Goal: Check status: Check status

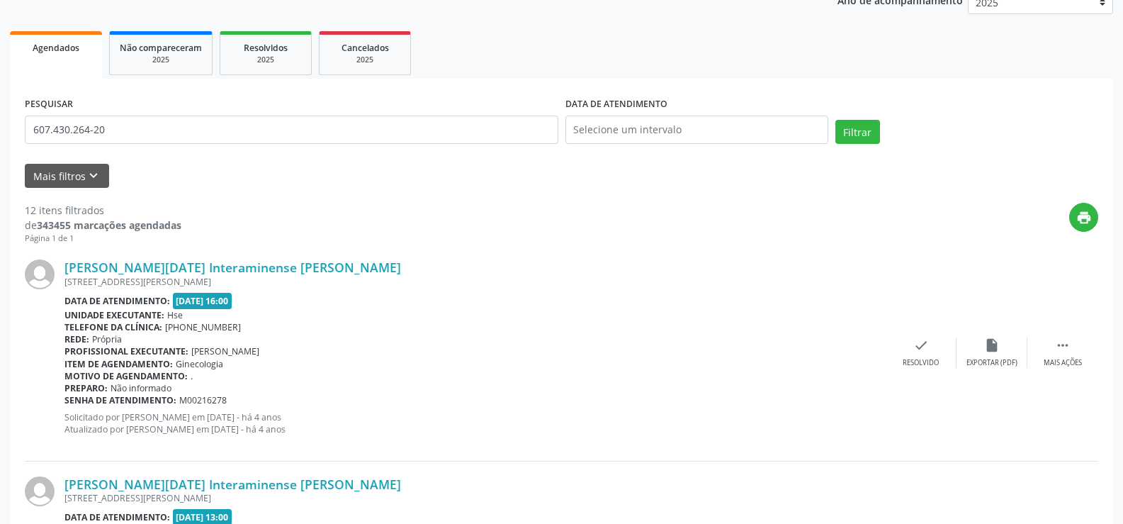
scroll to position [30, 0]
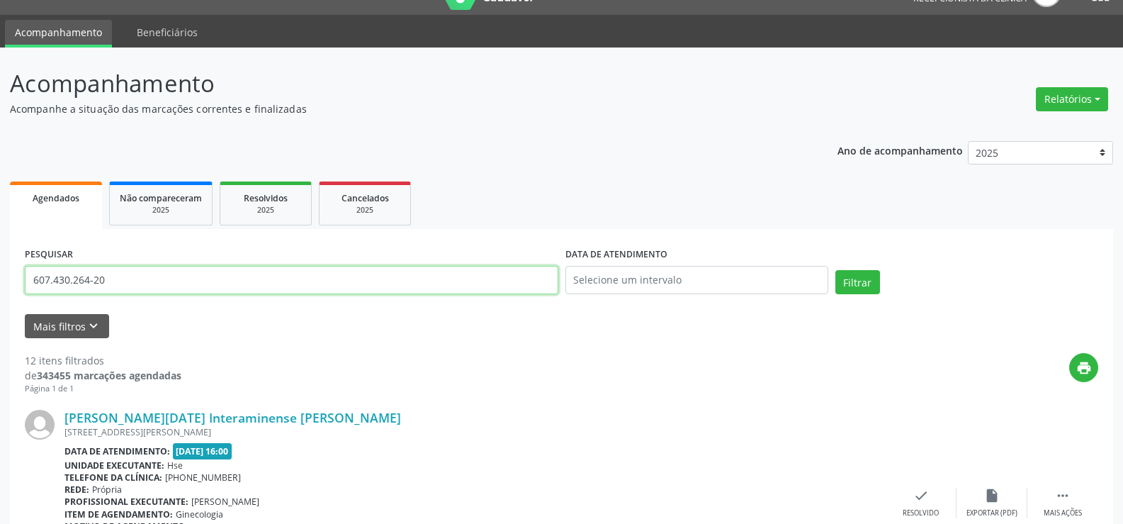
click at [342, 283] on input "607.430.264-20" at bounding box center [292, 280] width 534 height 28
type input "6"
paste input "[PERSON_NAME]"
type input "[PERSON_NAME]"
click at [835, 270] on button "Filtrar" at bounding box center [857, 282] width 45 height 24
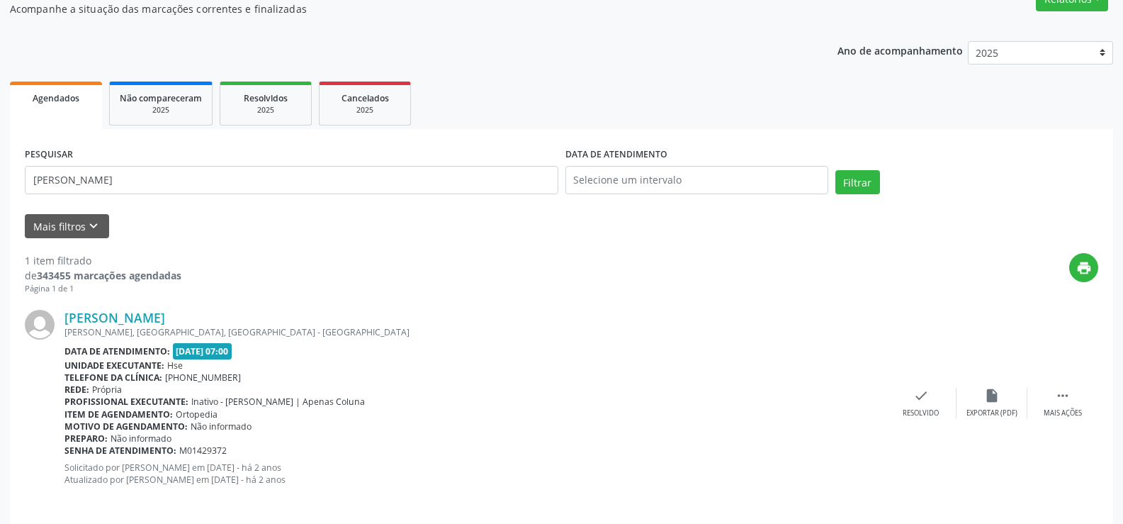
scroll to position [142, 0]
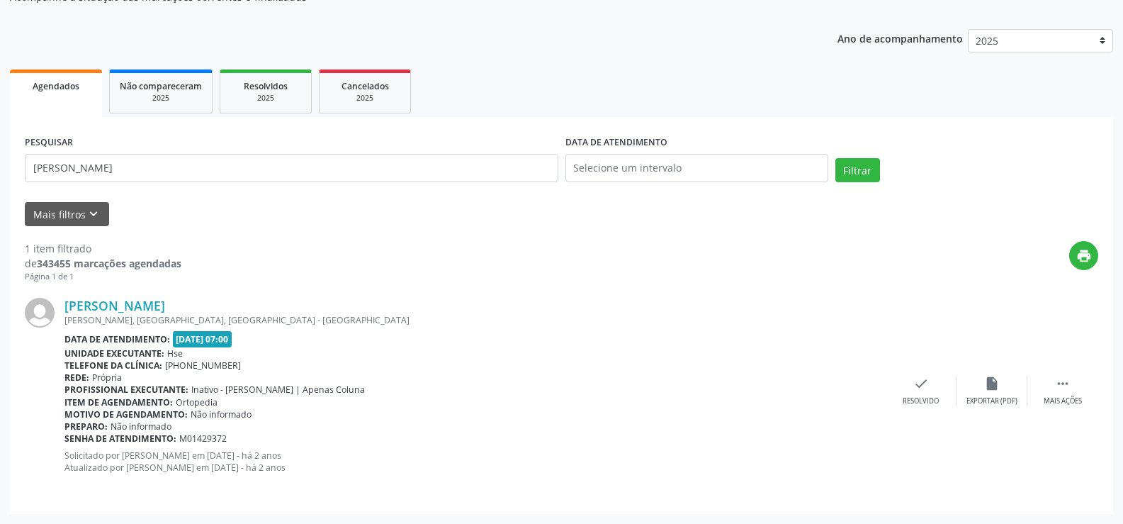
drag, startPoint x: 274, startPoint y: 6, endPoint x: 488, endPoint y: 345, distance: 401.2
click at [488, 345] on div "Data de atendimento: [DATE] 07:00" at bounding box center [474, 339] width 821 height 16
drag, startPoint x: 212, startPoint y: 159, endPoint x: 0, endPoint y: 135, distance: 213.2
click at [0, 135] on div "Acompanhamento Acompanhe a situação das marcações correntes e finalizadas Relat…" at bounding box center [561, 230] width 1123 height 588
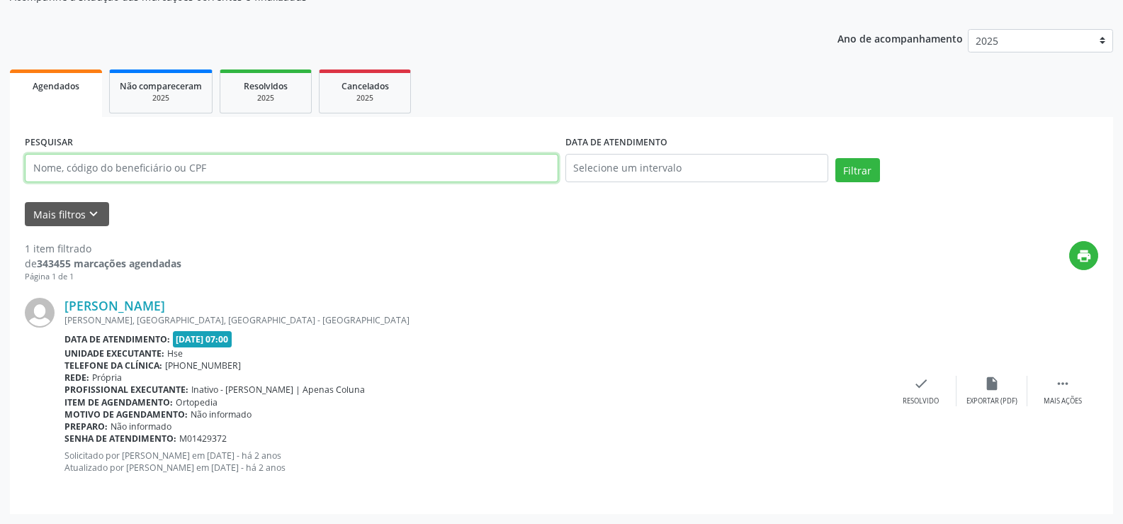
paste input "9000983575"
click at [835, 158] on button "Filtrar" at bounding box center [857, 170] width 45 height 24
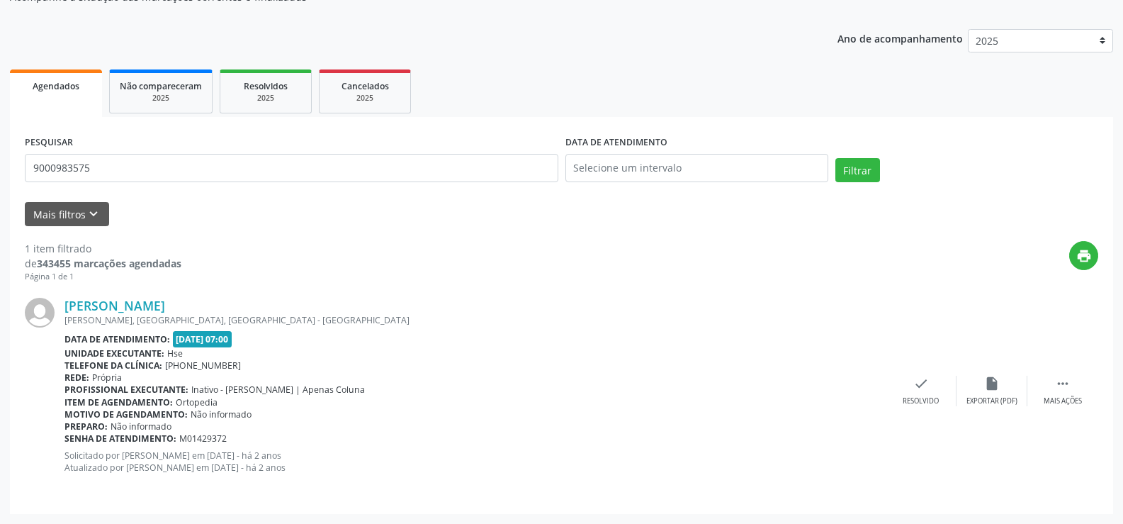
drag, startPoint x: 230, startPoint y: 308, endPoint x: 51, endPoint y: 312, distance: 178.6
click at [51, 312] on div "[PERSON_NAME] [PERSON_NAME], [GEOGRAPHIC_DATA], [GEOGRAPHIC_DATA] - [GEOGRAPHIC…" at bounding box center [561, 390] width 1073 height 215
copy div "[PERSON_NAME]"
click at [191, 164] on input "9000983575" at bounding box center [292, 168] width 534 height 28
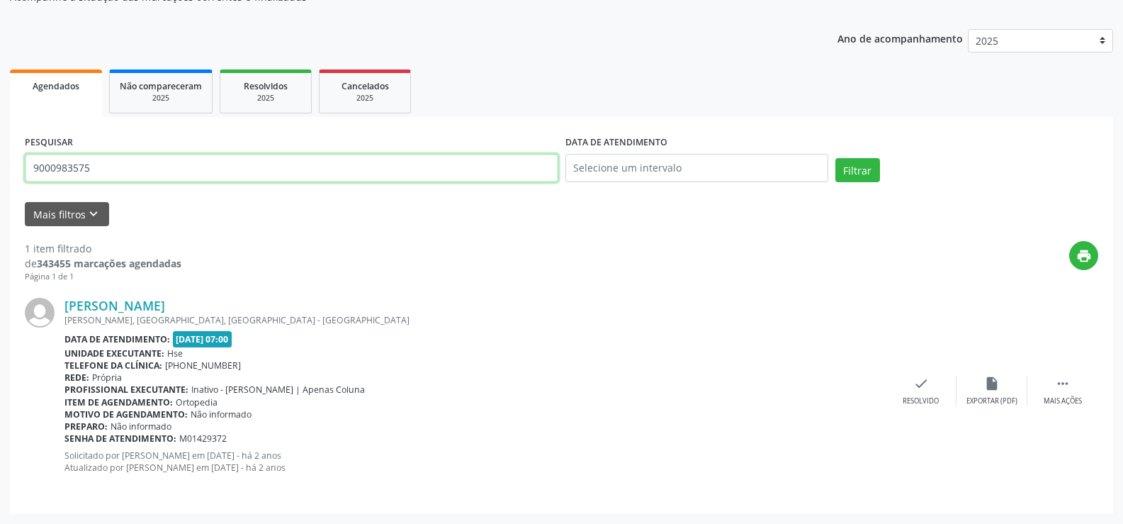
click at [191, 164] on input "9000983575" at bounding box center [292, 168] width 534 height 28
paste input "[PERSON_NAME]"
type input "[PERSON_NAME]"
click at [835, 158] on button "Filtrar" at bounding box center [857, 170] width 45 height 24
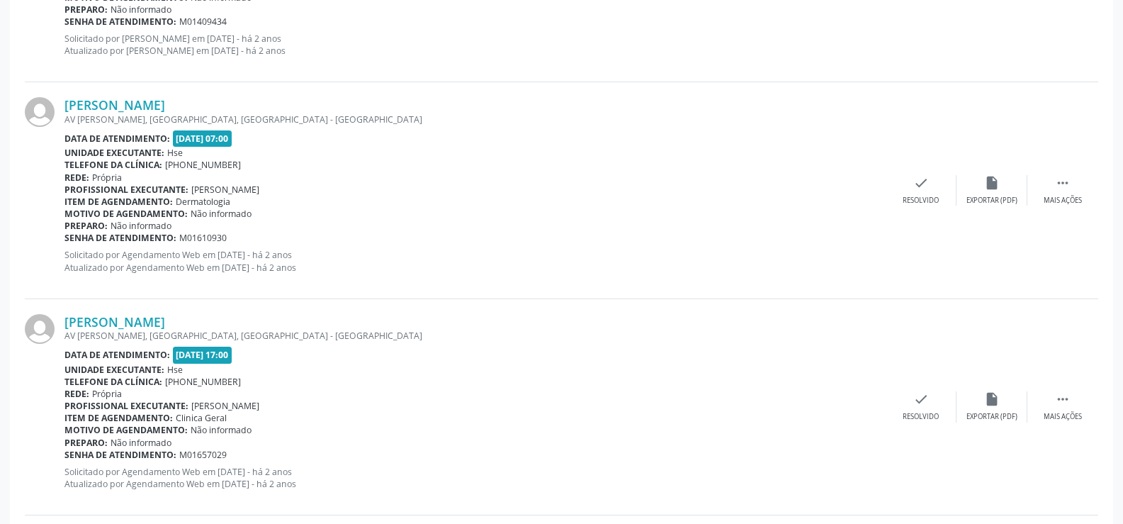
scroll to position [1440, 0]
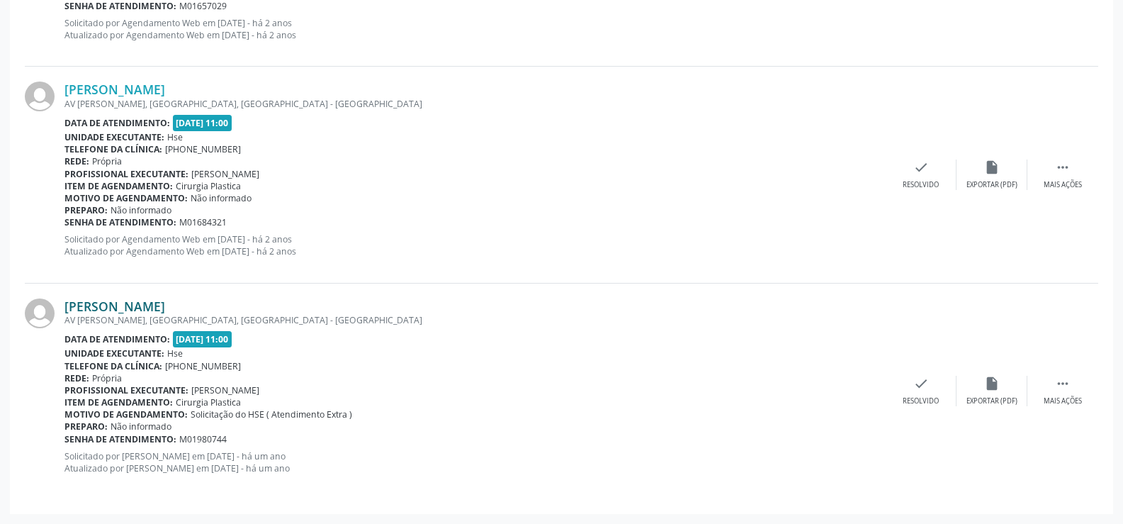
click at [159, 305] on link "[PERSON_NAME]" at bounding box center [114, 306] width 101 height 16
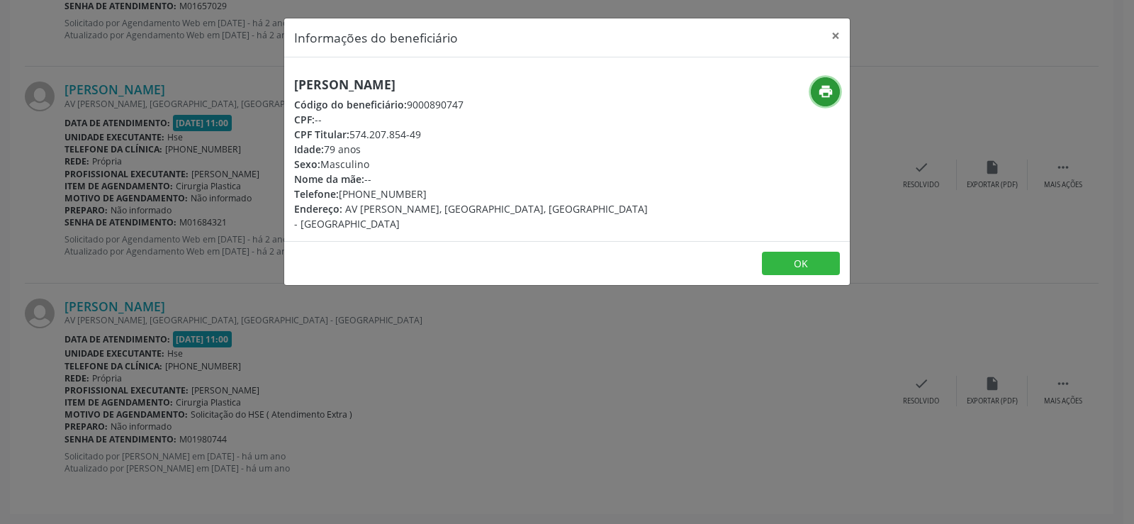
click at [830, 86] on icon "print" at bounding box center [826, 92] width 16 height 16
click at [274, 242] on div "Informações do beneficiário × [PERSON_NAME] Código do beneficiário: 9000890747 …" at bounding box center [567, 262] width 1134 height 524
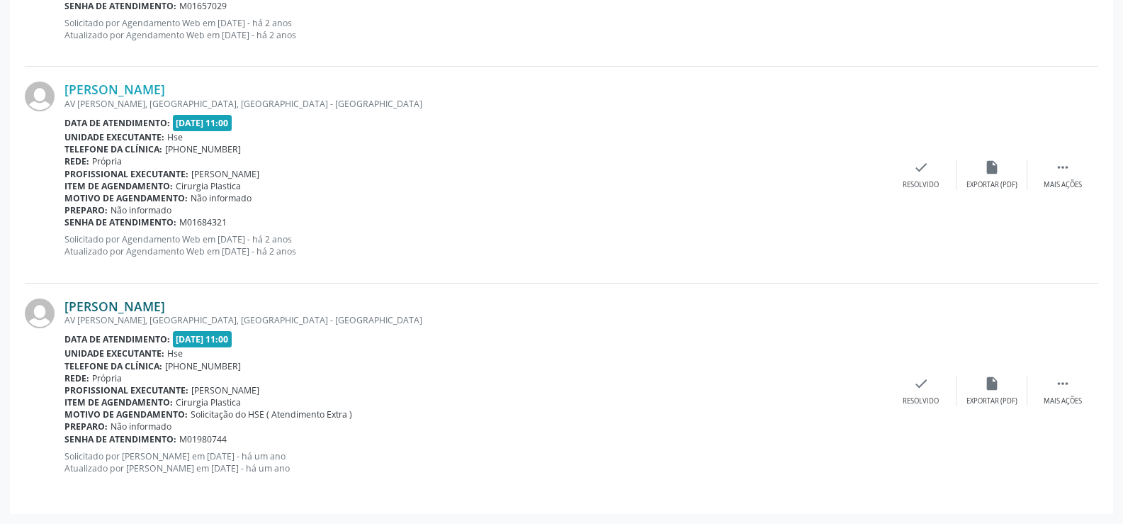
click at [148, 304] on link "[PERSON_NAME]" at bounding box center [114, 306] width 101 height 16
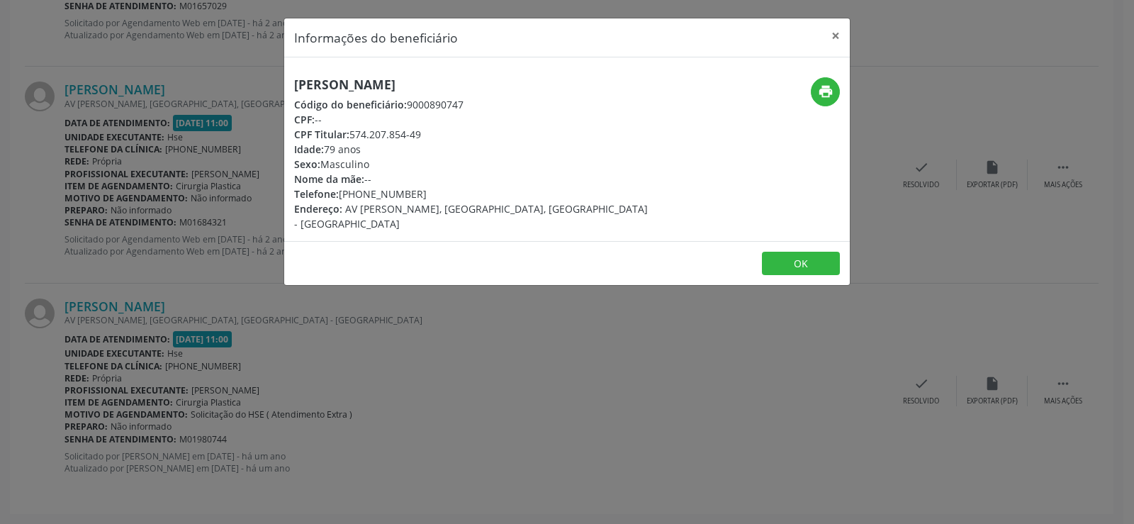
click at [346, 88] on h5 "[PERSON_NAME]" at bounding box center [472, 84] width 357 height 15
copy div "[PERSON_NAME]"
click at [69, 213] on div "Informações do beneficiário × [PERSON_NAME] Código do beneficiário: 9000890747 …" at bounding box center [567, 262] width 1134 height 524
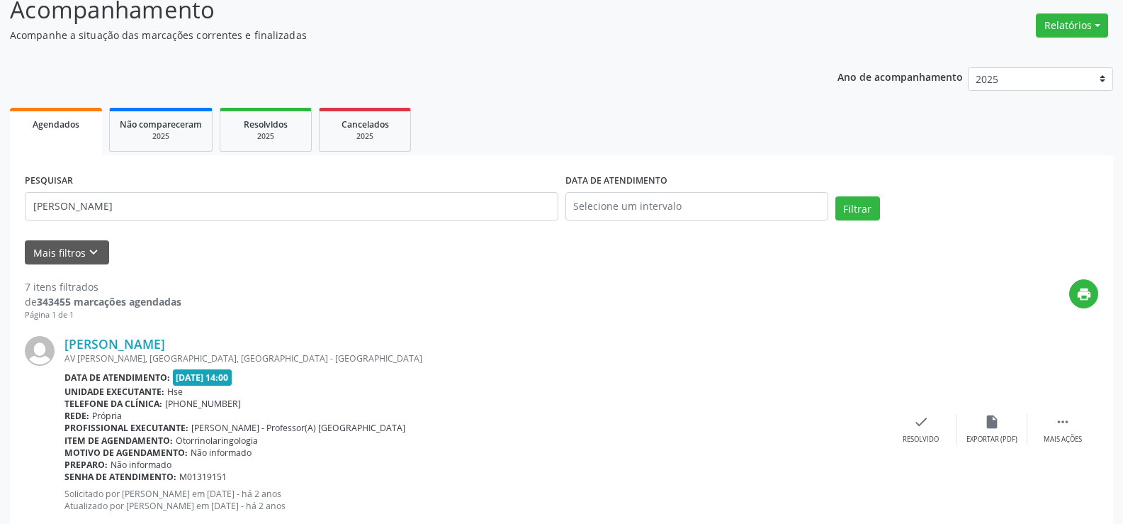
scroll to position [0, 0]
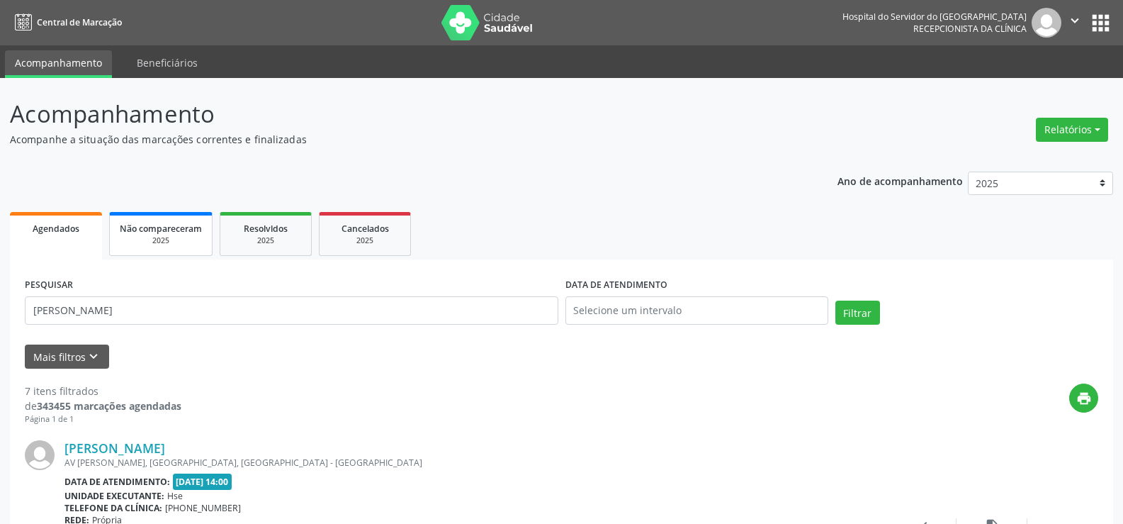
click at [169, 247] on link "Não compareceram 2025" at bounding box center [160, 234] width 103 height 44
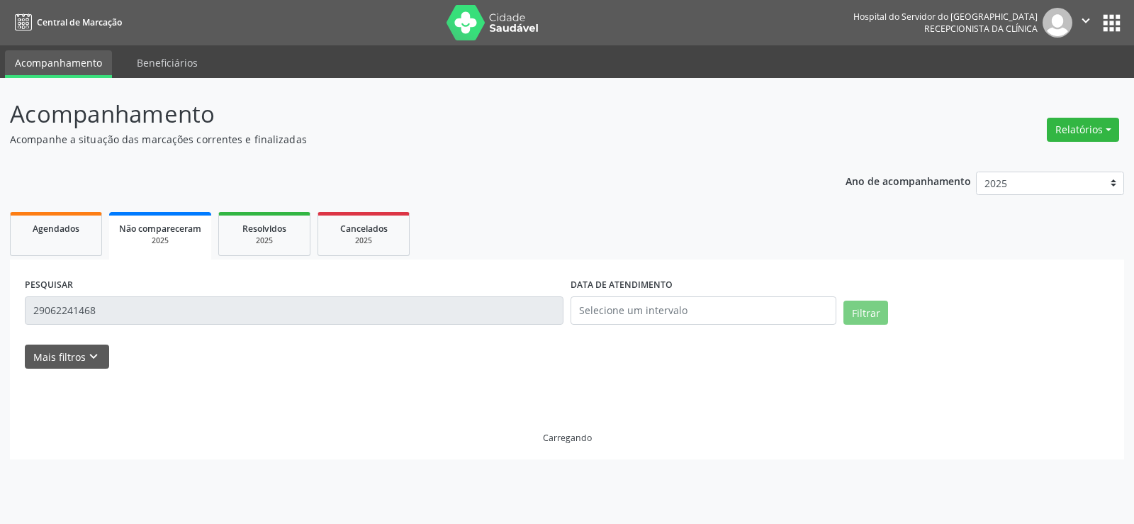
click at [325, 326] on div "PESQUISAR 29062241468" at bounding box center [294, 304] width 546 height 60
click at [317, 306] on input "29062241468" at bounding box center [294, 310] width 538 height 28
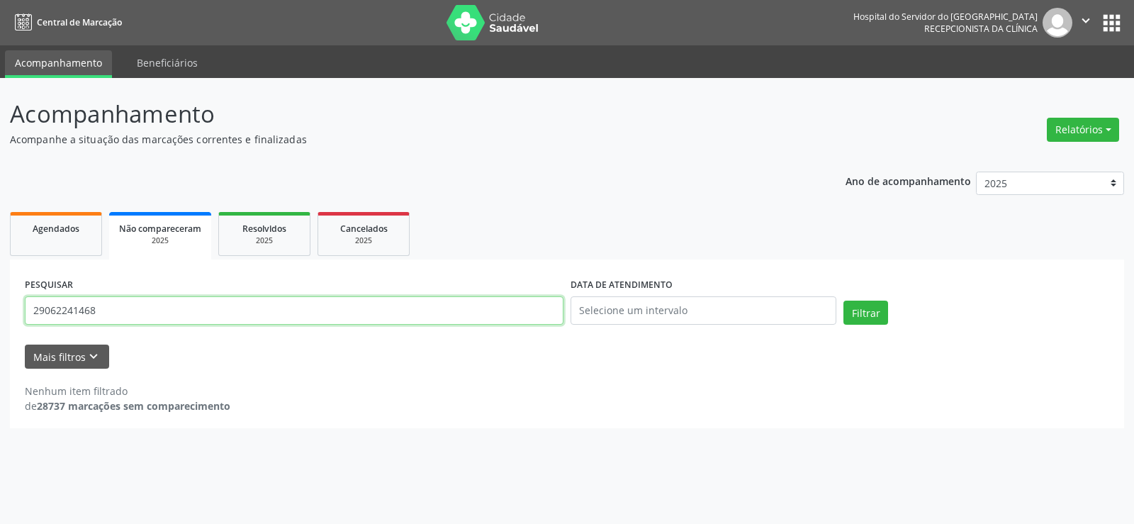
click at [317, 306] on input "29062241468" at bounding box center [294, 310] width 538 height 28
paste input "[PERSON_NAME]"
type input "[PERSON_NAME]"
click at [843, 300] on button "Filtrar" at bounding box center [865, 312] width 45 height 24
click at [252, 213] on link "Resolvidos 2025" at bounding box center [264, 234] width 92 height 44
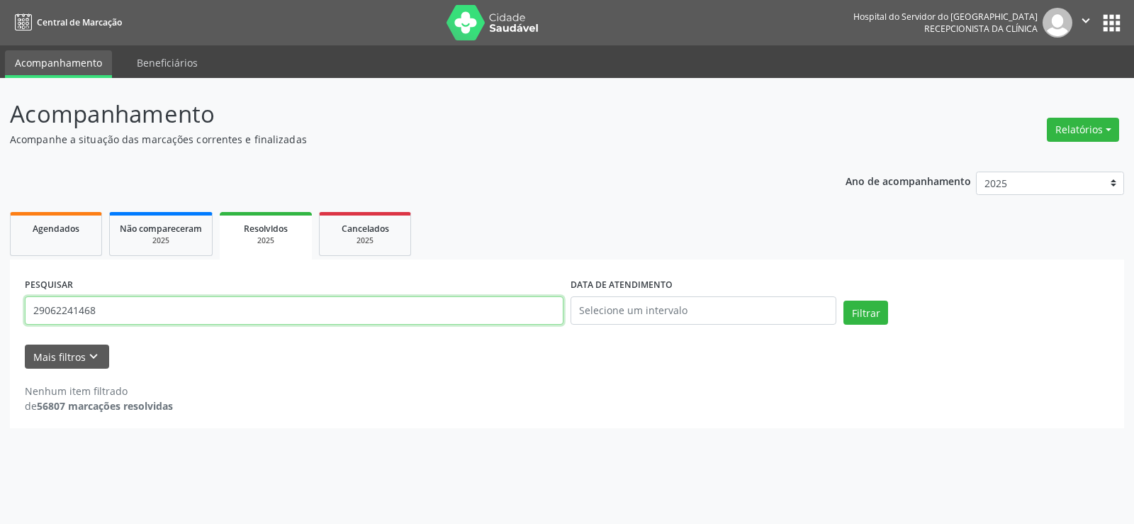
click at [241, 313] on input "29062241468" at bounding box center [294, 310] width 538 height 28
paste input "[PERSON_NAME]"
type input "[PERSON_NAME]"
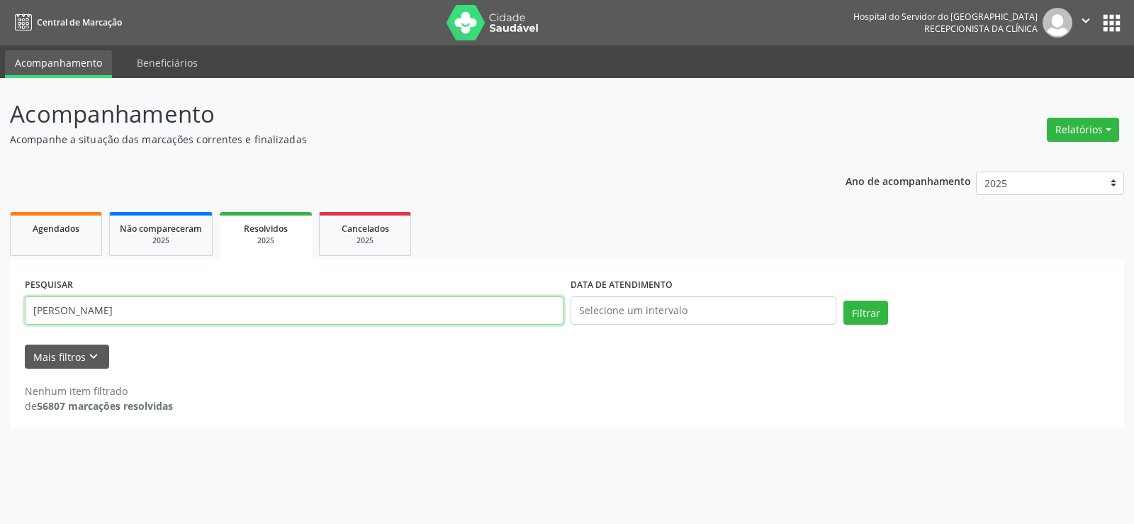
click at [843, 300] on button "Filtrar" at bounding box center [865, 312] width 45 height 24
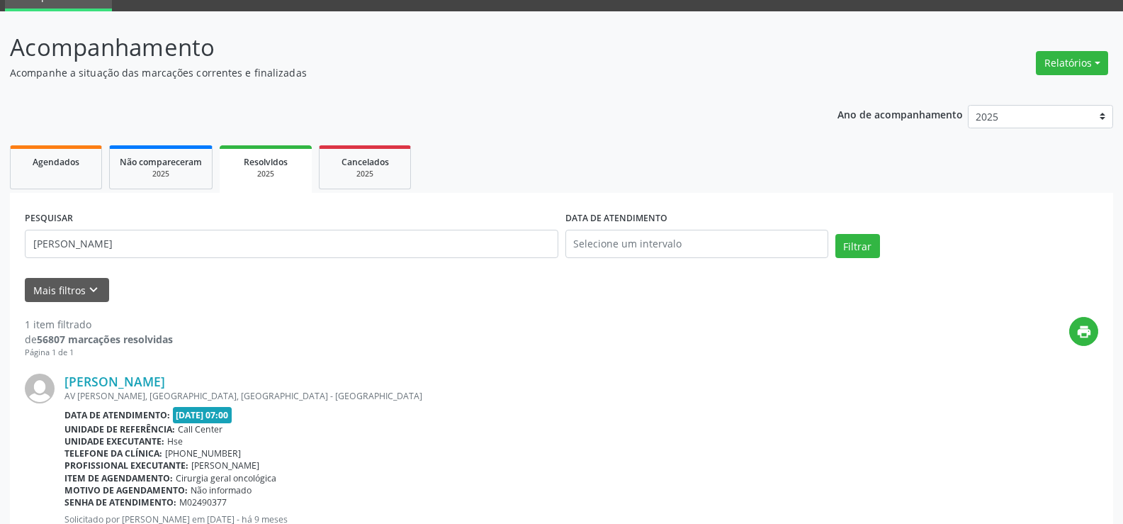
scroll to position [130, 0]
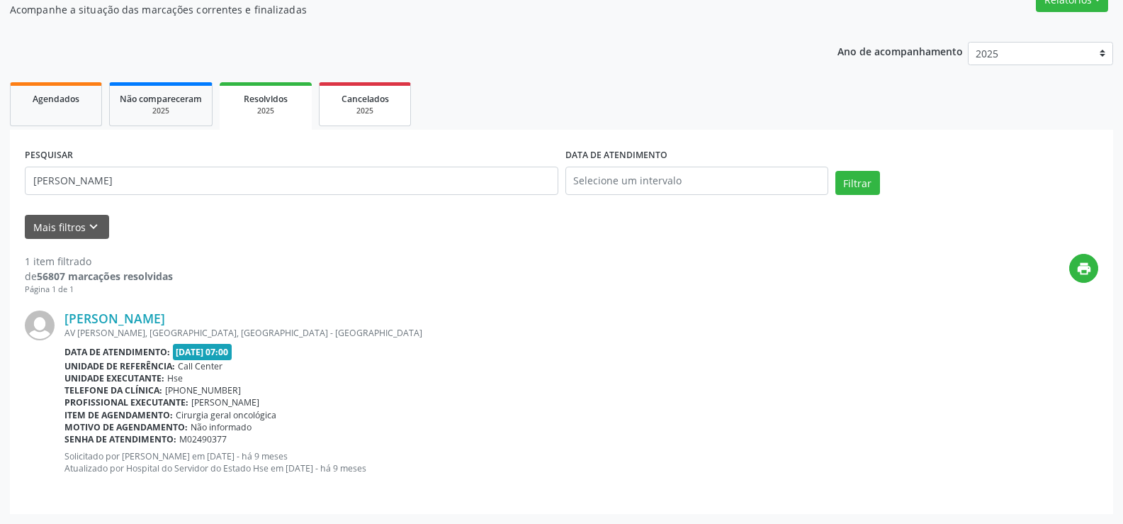
click at [356, 96] on span "Cancelados" at bounding box center [365, 99] width 47 height 12
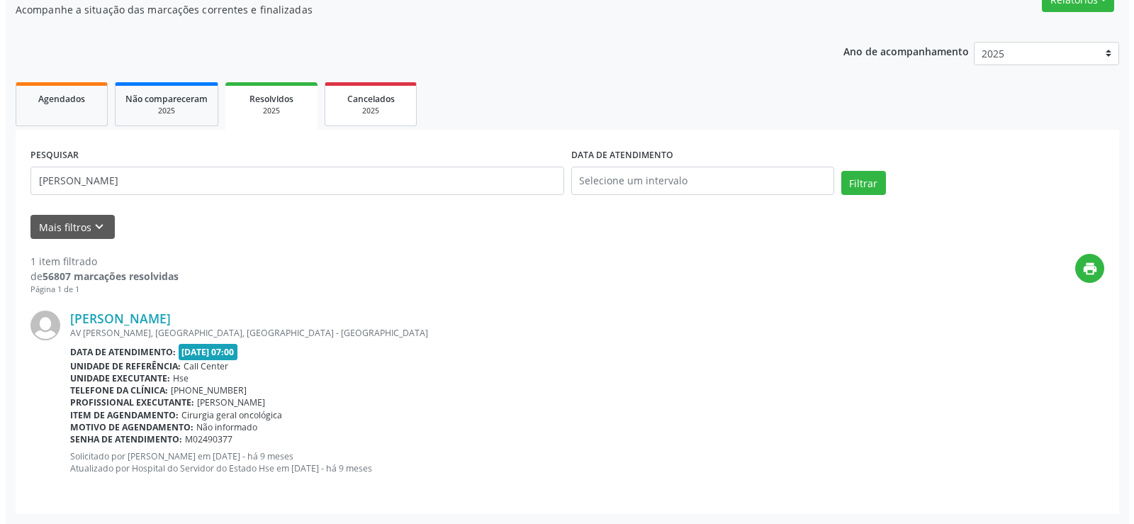
scroll to position [0, 0]
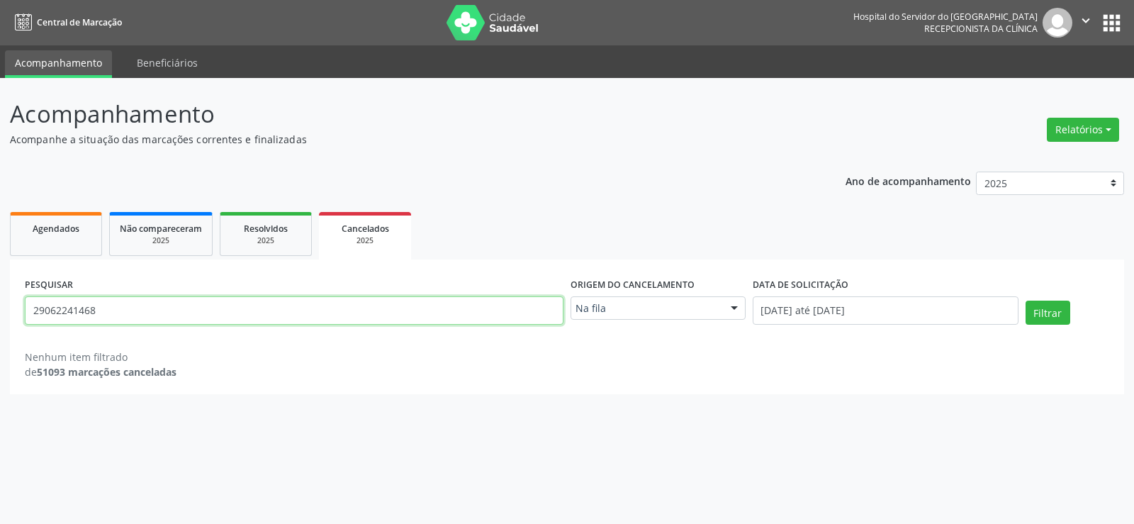
click at [260, 320] on input "29062241468" at bounding box center [294, 310] width 538 height 28
paste input "[PERSON_NAME]"
type input "[PERSON_NAME]"
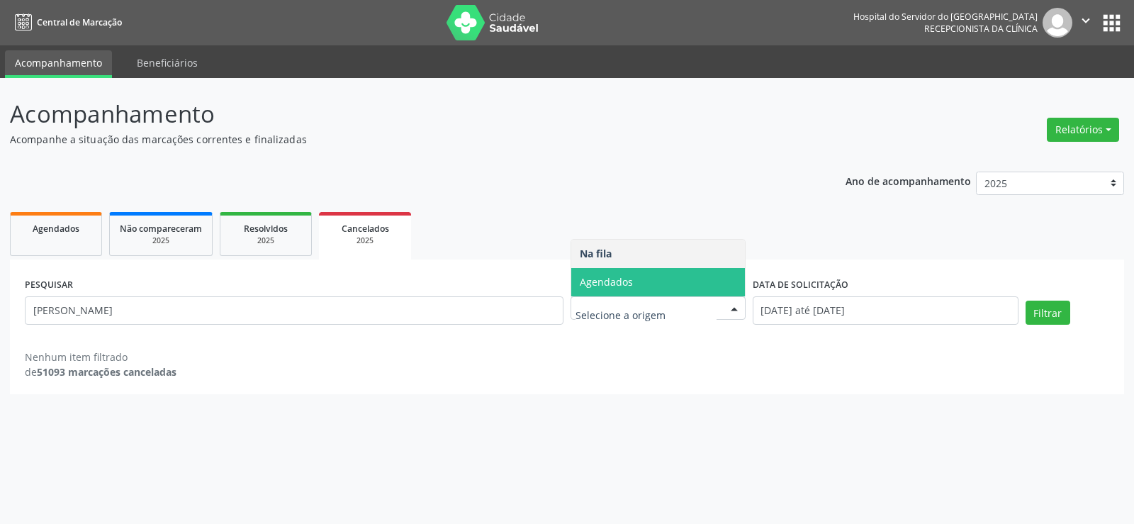
click at [651, 295] on span "Agendados" at bounding box center [658, 282] width 174 height 28
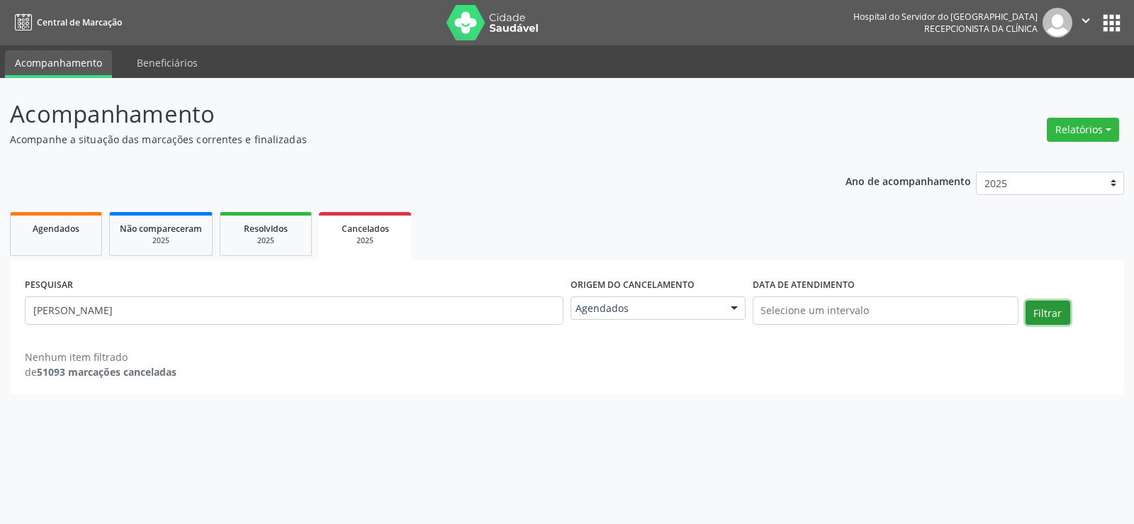
click at [1046, 323] on button "Filtrar" at bounding box center [1047, 312] width 45 height 24
